Goal: Task Accomplishment & Management: Manage account settings

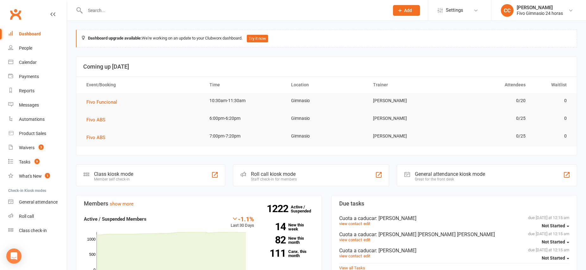
click at [195, 7] on input "text" at bounding box center [233, 10] width 301 height 9
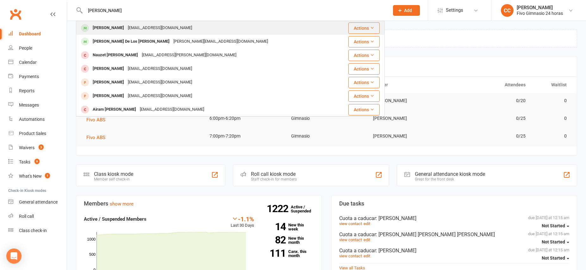
type input "[PERSON_NAME]"
click at [149, 29] on div "[EMAIL_ADDRESS][DOMAIN_NAME]" at bounding box center [160, 27] width 68 height 9
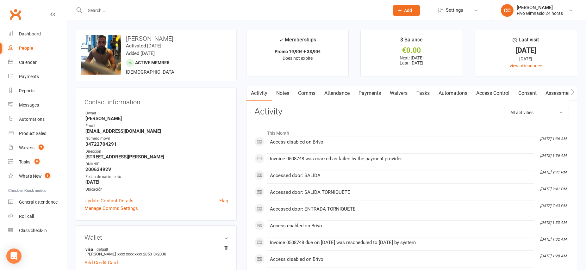
click at [373, 97] on link "Payments" at bounding box center [369, 93] width 31 height 15
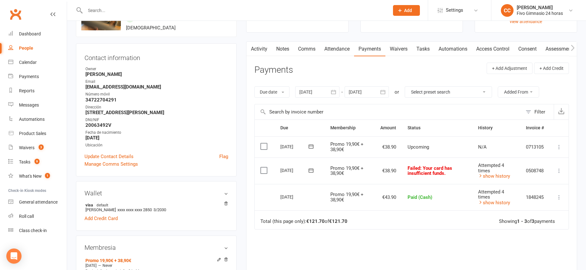
scroll to position [45, 0]
click at [430, 171] on span ": Your card has insufficient funds." at bounding box center [429, 169] width 45 height 11
click at [557, 170] on icon at bounding box center [559, 170] width 6 height 6
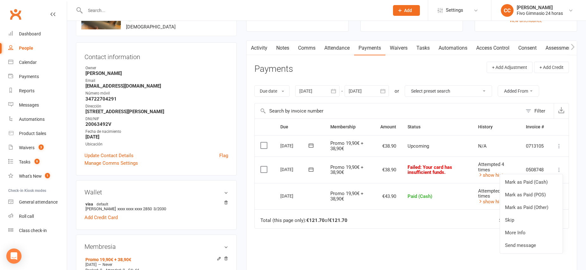
click at [290, 170] on div "[DATE]" at bounding box center [294, 169] width 29 height 10
click at [293, 170] on div "[DATE]" at bounding box center [294, 169] width 29 height 10
click at [342, 169] on span "Promo 19,90€ + 38,90€" at bounding box center [346, 169] width 33 height 11
click at [558, 170] on icon at bounding box center [559, 170] width 6 height 6
click at [536, 183] on link "Mark as Paid (Cash)" at bounding box center [531, 182] width 63 height 13
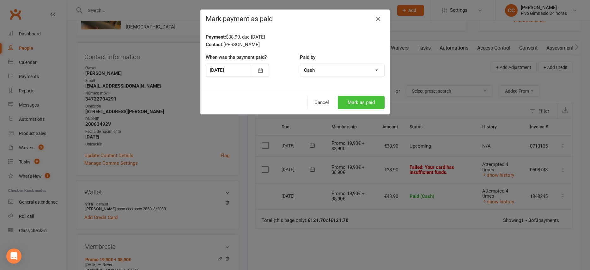
click at [359, 102] on button "Mark as paid" at bounding box center [361, 102] width 47 height 13
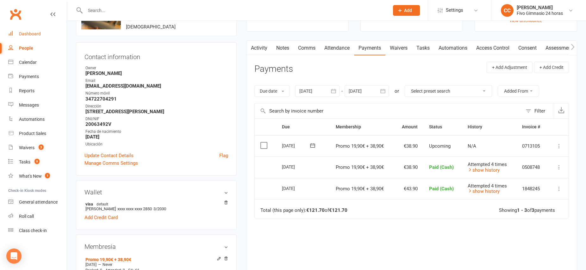
click at [34, 35] on div "Dashboard" at bounding box center [30, 33] width 22 height 5
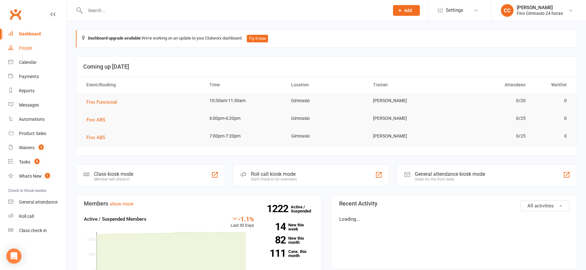
click at [30, 48] on div "People" at bounding box center [25, 48] width 13 height 5
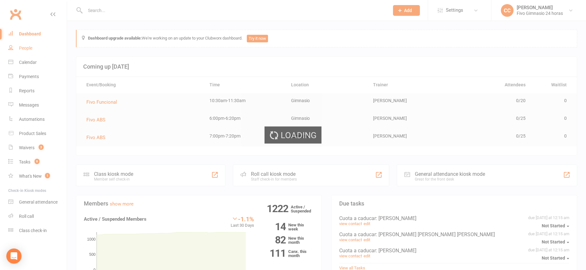
select select "100"
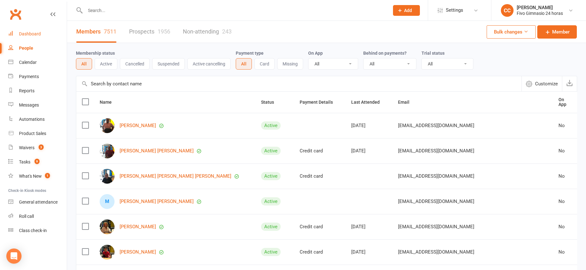
click at [34, 35] on div "Dashboard" at bounding box center [30, 33] width 22 height 5
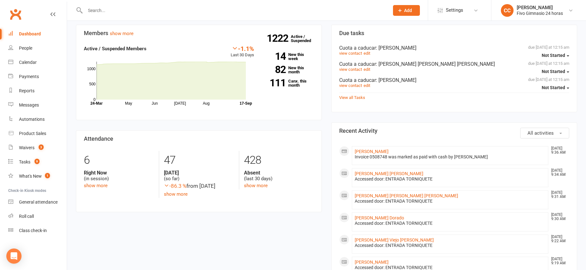
scroll to position [171, 0]
click at [388, 152] on link "[PERSON_NAME]" at bounding box center [372, 150] width 34 height 5
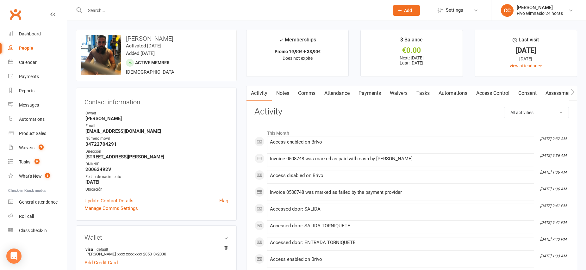
click at [368, 95] on link "Payments" at bounding box center [369, 93] width 31 height 15
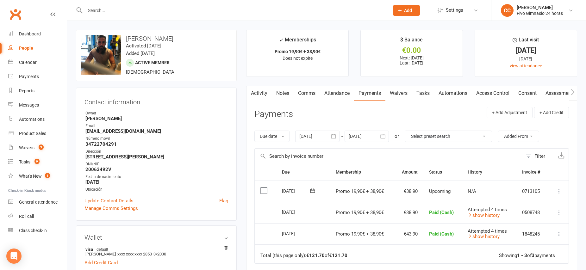
click at [172, 11] on input "text" at bounding box center [233, 10] width 301 height 9
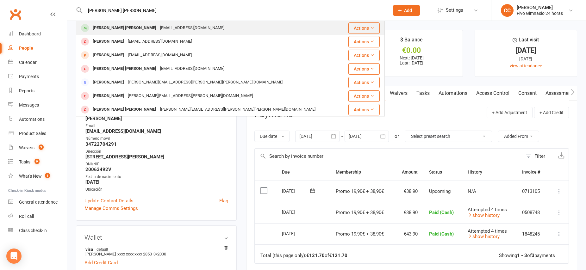
type input "[PERSON_NAME] [PERSON_NAME]"
click at [158, 27] on div "[EMAIL_ADDRESS][DOMAIN_NAME]" at bounding box center [192, 27] width 68 height 9
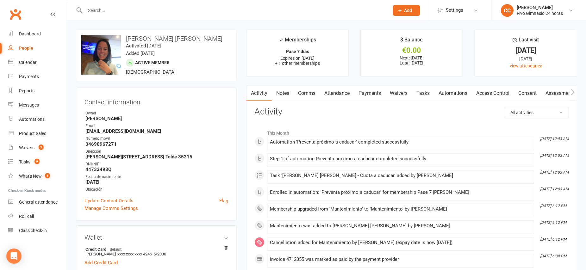
click at [371, 95] on link "Payments" at bounding box center [369, 93] width 31 height 15
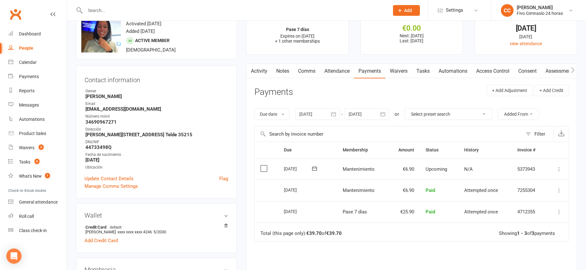
scroll to position [23, 0]
click at [501, 70] on link "Access Control" at bounding box center [493, 70] width 42 height 15
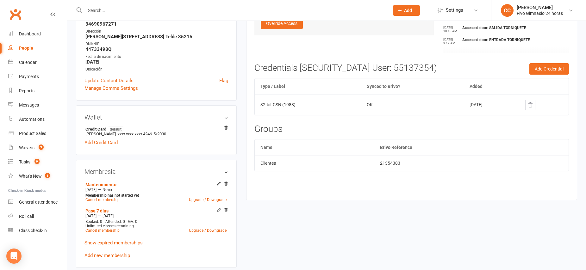
scroll to position [129, 0]
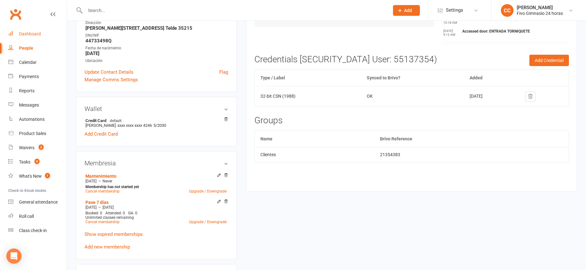
click at [35, 31] on div "Dashboard" at bounding box center [30, 33] width 22 height 5
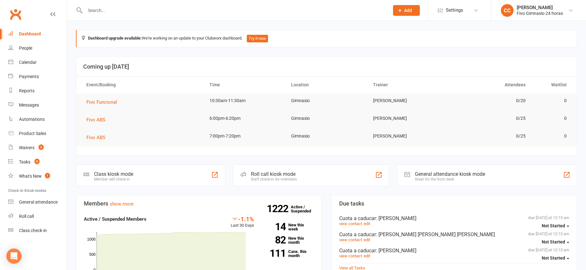
click at [253, 10] on input "text" at bounding box center [233, 10] width 301 height 9
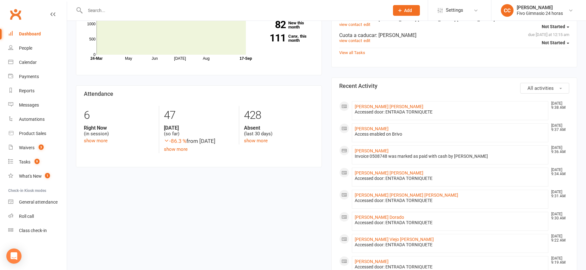
scroll to position [223, 0]
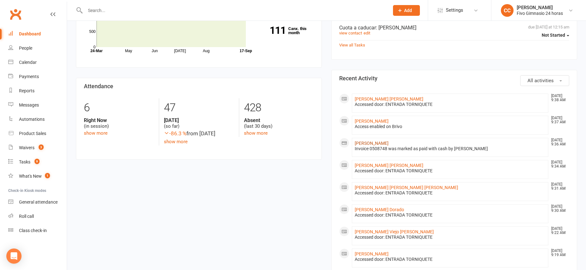
click at [388, 142] on link "[PERSON_NAME]" at bounding box center [372, 143] width 34 height 5
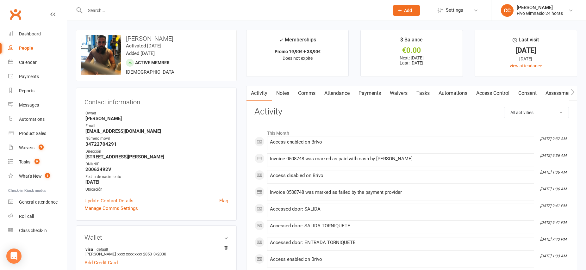
click at [493, 94] on link "Access Control" at bounding box center [493, 93] width 42 height 15
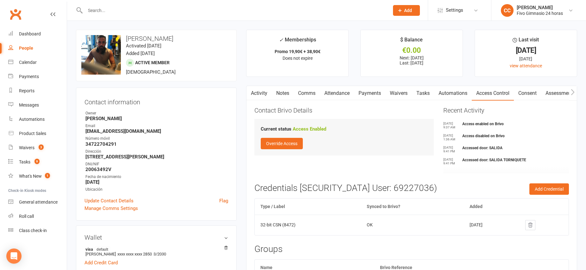
click at [330, 93] on link "Attendance" at bounding box center [337, 93] width 34 height 15
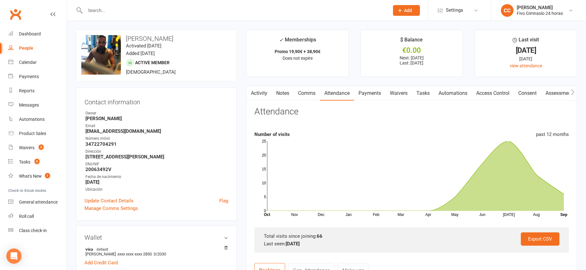
click at [376, 94] on link "Payments" at bounding box center [369, 93] width 31 height 15
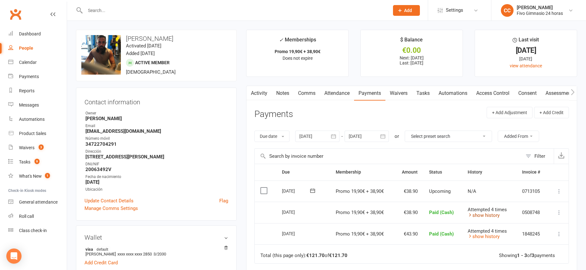
click at [472, 216] on icon at bounding box center [469, 215] width 5 height 5
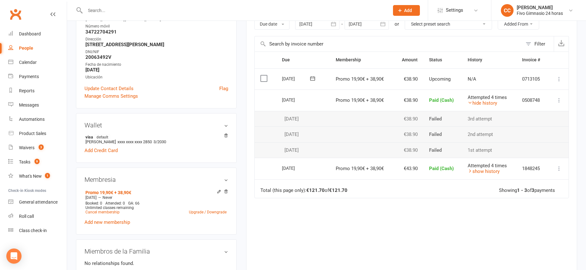
scroll to position [129, 0]
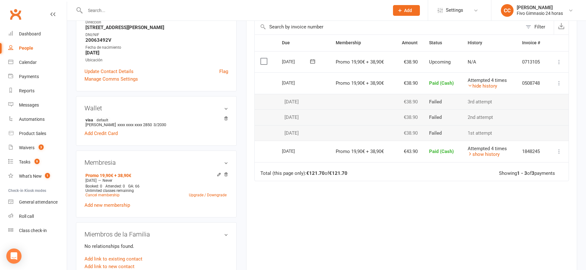
click at [316, 83] on div "[DATE]" at bounding box center [301, 82] width 39 height 9
click at [297, 83] on div "[DATE]" at bounding box center [296, 83] width 29 height 10
click at [468, 153] on icon at bounding box center [469, 153] width 5 height 5
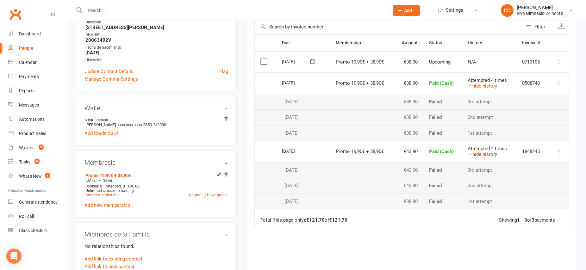
click at [470, 155] on icon at bounding box center [469, 153] width 5 height 5
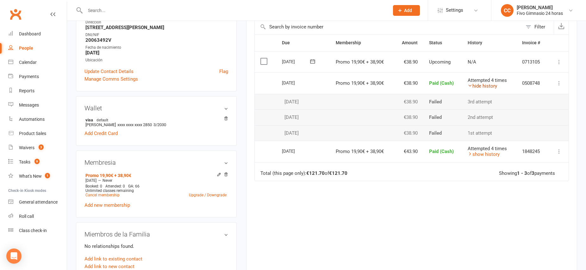
click at [471, 84] on icon at bounding box center [469, 85] width 5 height 5
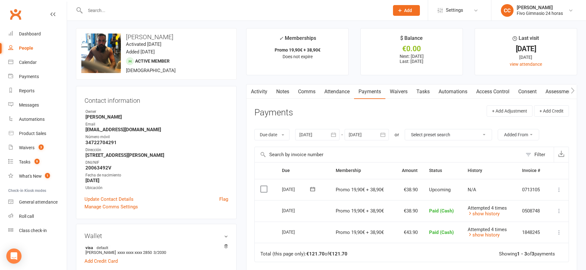
scroll to position [0, 0]
